Goal: Find contact information: Find contact information

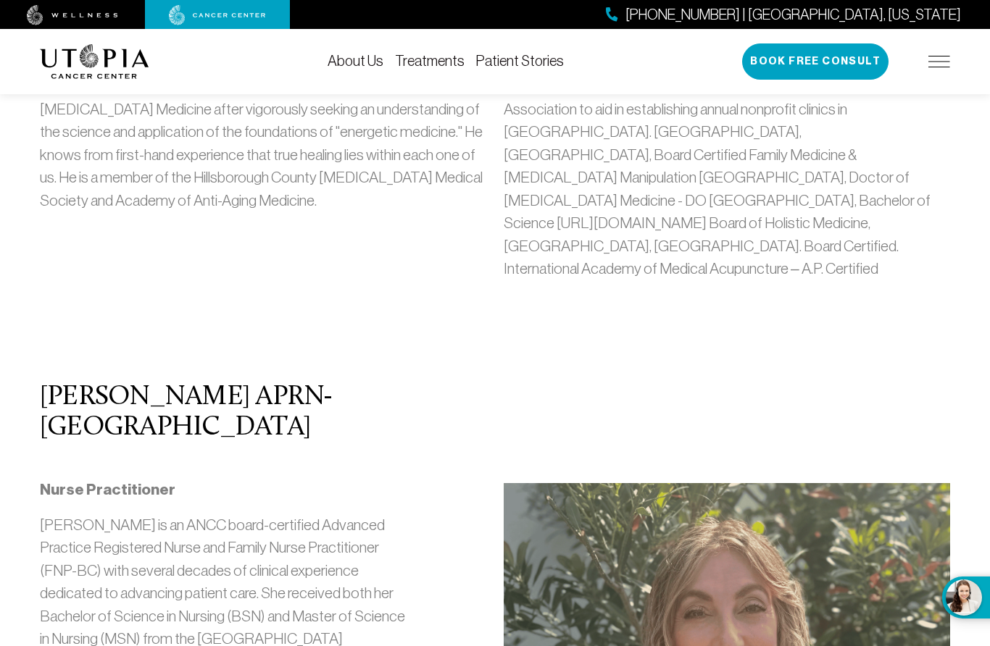
scroll to position [1230, 0]
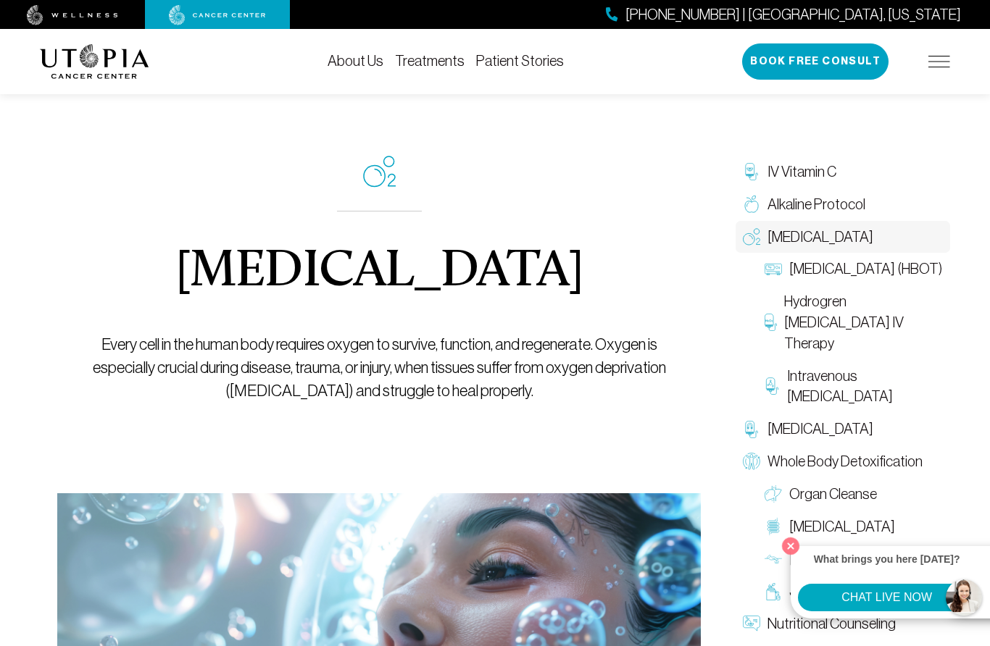
click at [288, 24] on link at bounding box center [217, 15] width 145 height 22
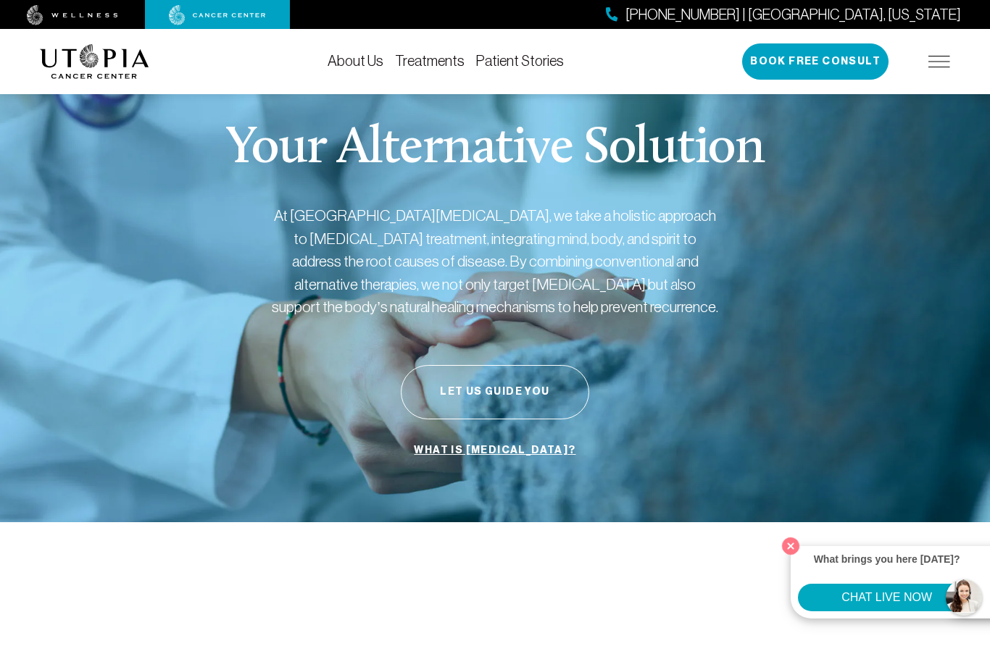
click at [753, 28] on div "(727) 799-9060 | Tampa, Florida" at bounding box center [495, 14] width 990 height 29
click at [911, 591] on button "CHAT LIVE NOW" at bounding box center [887, 598] width 178 height 28
